Goal: Information Seeking & Learning: Learn about a topic

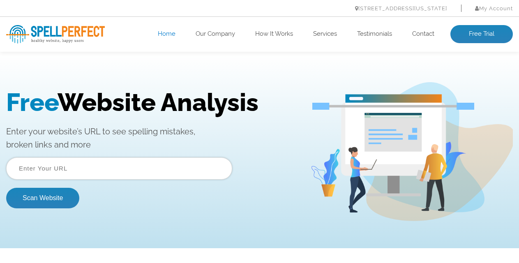
click at [136, 85] on div "Free Website Analysis Enter your website’s URL to see spelling mistakes, broken…" at bounding box center [259, 151] width 519 height 139
click at [189, 83] on div "Free Website Analysis Enter your website’s URL to see spelling mistakes, broken…" at bounding box center [259, 151] width 519 height 139
click at [213, 35] on link "Our Company" at bounding box center [215, 34] width 39 height 8
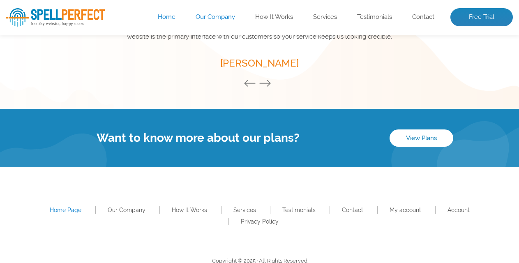
scroll to position [1218, 0]
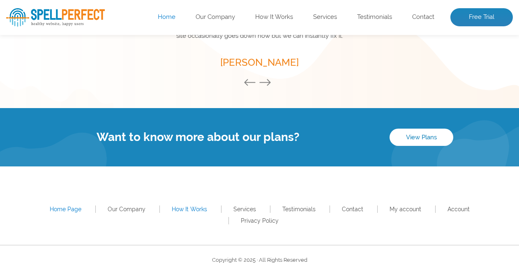
click at [172, 210] on link "How It Works" at bounding box center [189, 209] width 35 height 7
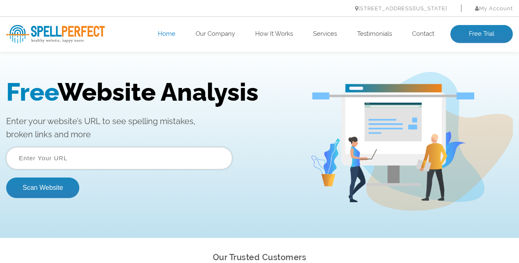
scroll to position [0, 0]
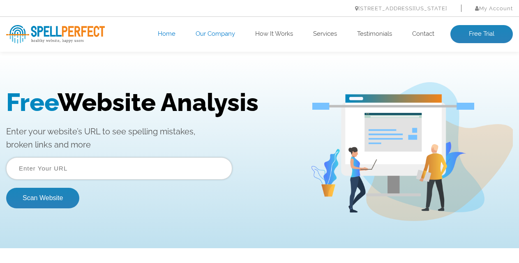
click at [218, 35] on link "Our Company" at bounding box center [215, 34] width 39 height 8
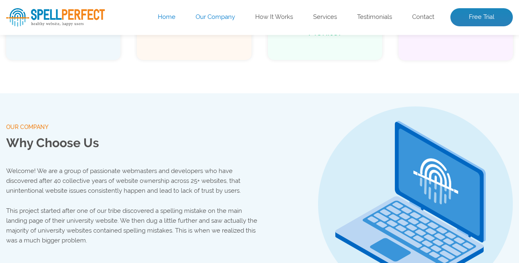
scroll to position [862, 0]
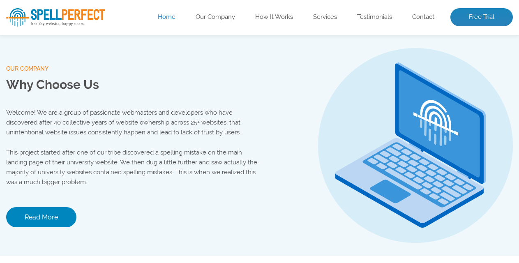
click at [224, 130] on p "Welcome! We are a group of passionate webmasters and developers who have discov…" at bounding box center [133, 123] width 254 height 30
click at [212, 161] on p "This project started after one of our tribe discovered a spelling mistake on th…" at bounding box center [133, 167] width 254 height 39
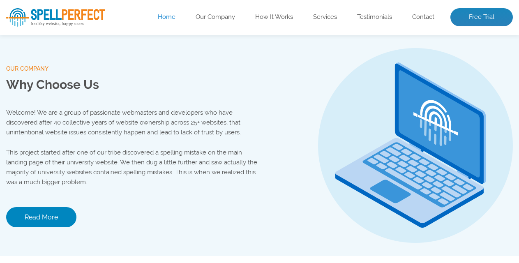
click at [212, 161] on p "This project started after one of our tribe discovered a spelling mistake on th…" at bounding box center [133, 167] width 254 height 39
click at [217, 161] on p "This project started after one of our tribe discovered a spelling mistake on th…" at bounding box center [133, 167] width 254 height 39
click at [217, 162] on p "This project started after one of our tribe discovered a spelling mistake on th…" at bounding box center [133, 167] width 254 height 39
click at [227, 171] on p "This project started after one of our tribe discovered a spelling mistake on th…" at bounding box center [133, 167] width 254 height 39
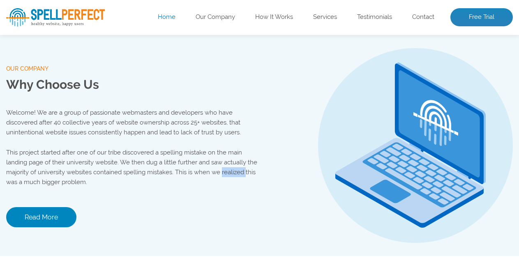
click at [227, 171] on p "This project started after one of our tribe discovered a spelling mistake on th…" at bounding box center [133, 167] width 254 height 39
click at [224, 170] on p "This project started after one of our tribe discovered a spelling mistake on th…" at bounding box center [133, 167] width 254 height 39
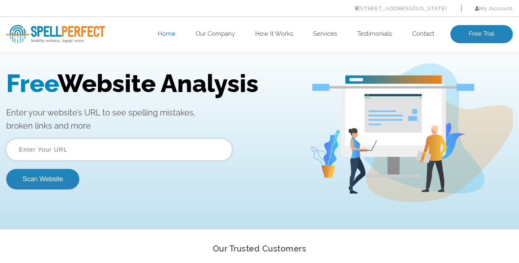
scroll to position [0, 0]
